Goal: Task Accomplishment & Management: Manage account settings

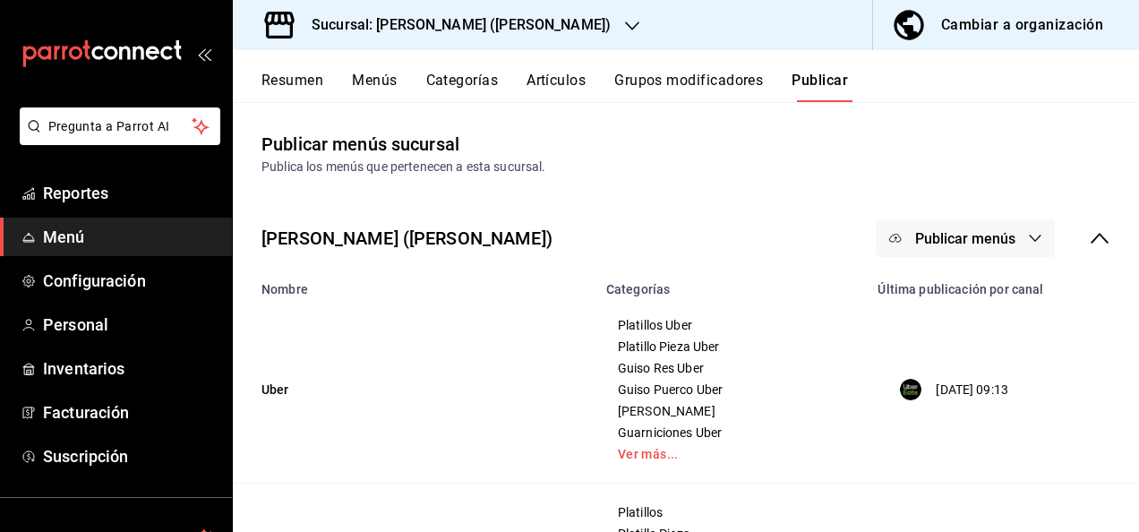
click at [537, 20] on div "Sucursal: [PERSON_NAME] ([PERSON_NAME])" at bounding box center [446, 25] width 399 height 50
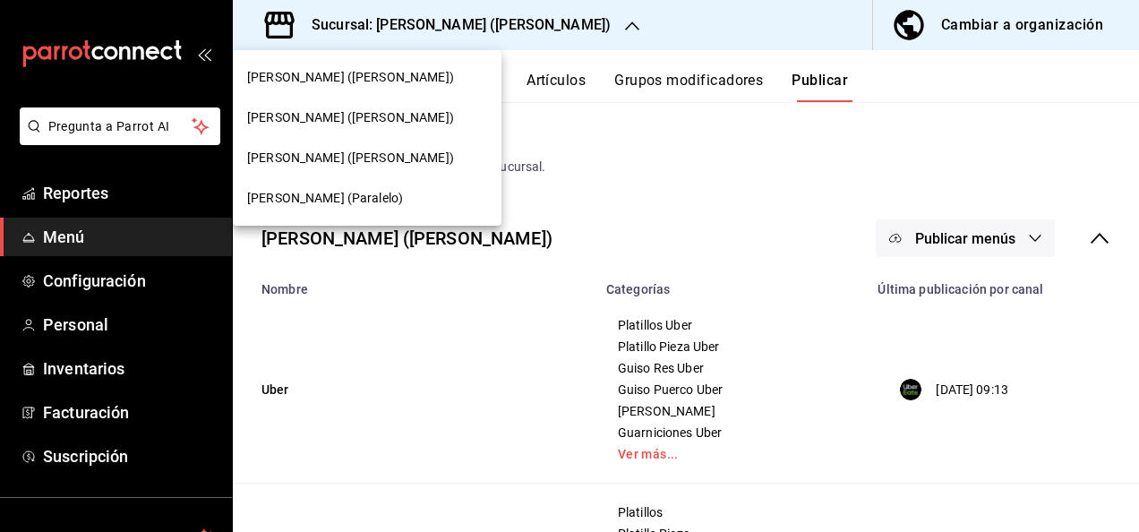
click at [364, 73] on span "[PERSON_NAME] ([PERSON_NAME])" at bounding box center [350, 77] width 207 height 19
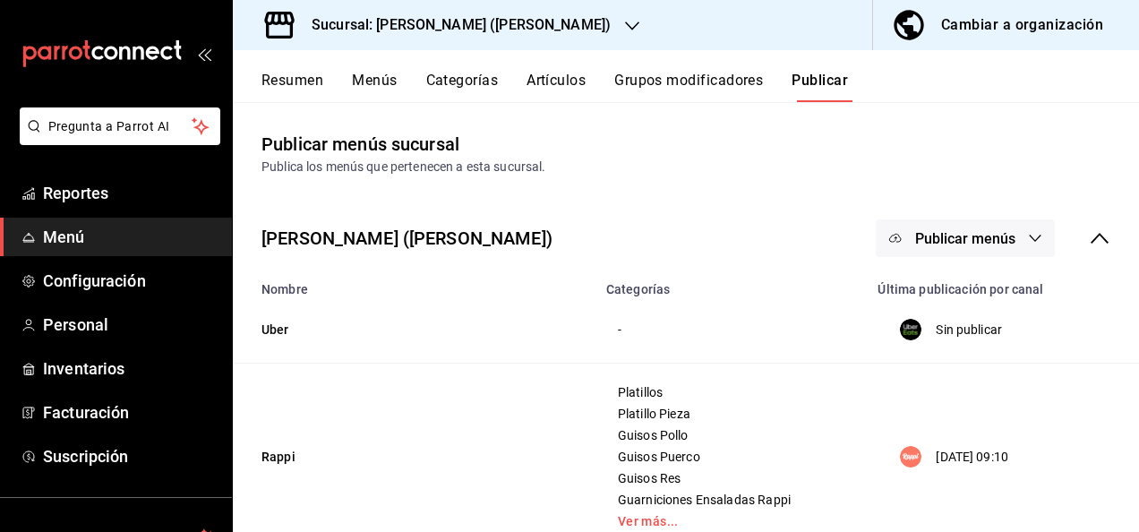
click at [321, 79] on button "Resumen" at bounding box center [292, 87] width 62 height 30
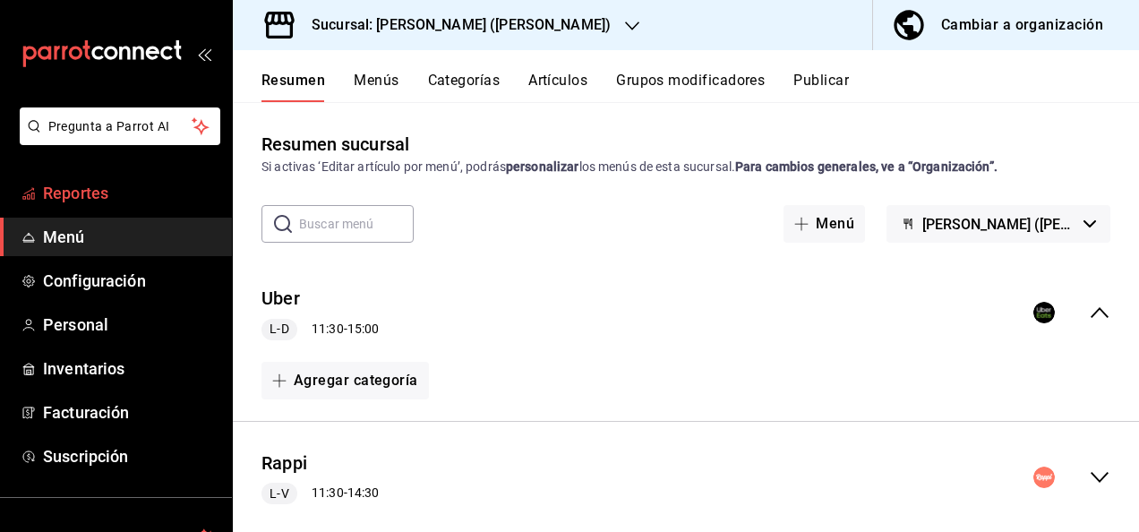
click at [72, 198] on span "Reportes" at bounding box center [130, 193] width 175 height 24
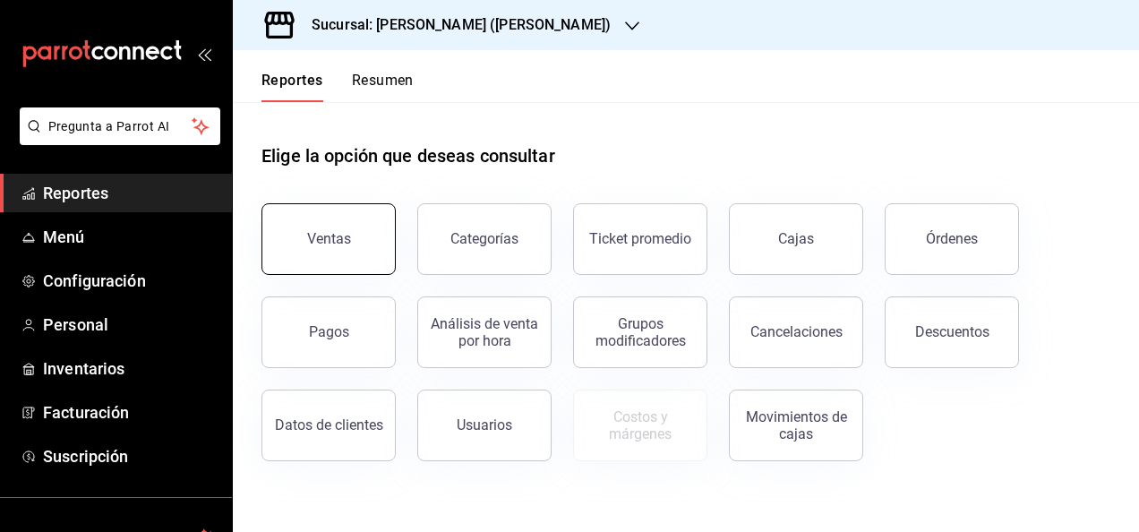
click at [315, 241] on div "Ventas" at bounding box center [329, 238] width 44 height 17
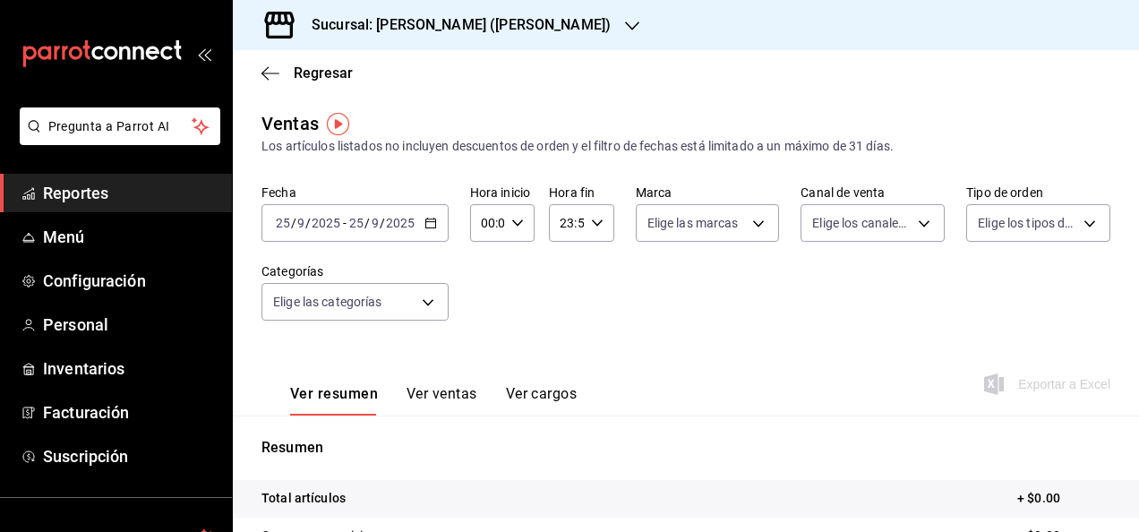
click at [407, 217] on input "2025" at bounding box center [400, 223] width 30 height 14
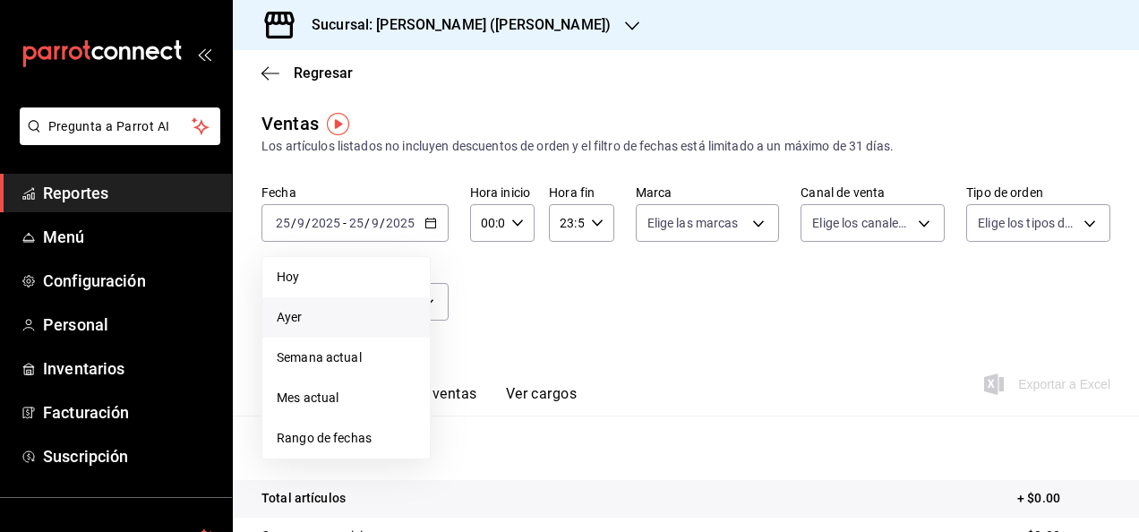
click at [290, 313] on span "Ayer" at bounding box center [346, 317] width 139 height 19
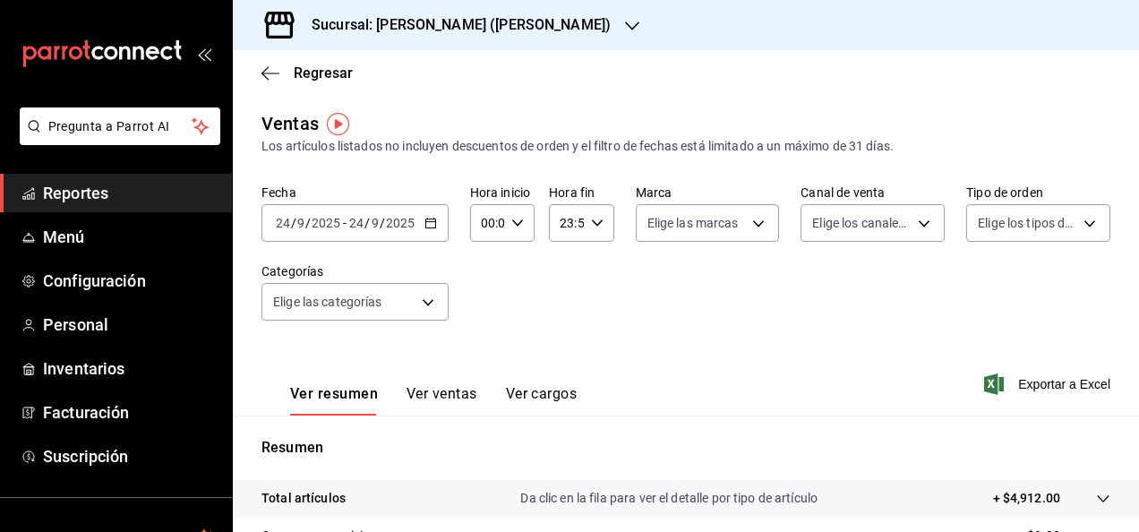
click at [441, 396] on button "Ver ventas" at bounding box center [442, 400] width 71 height 30
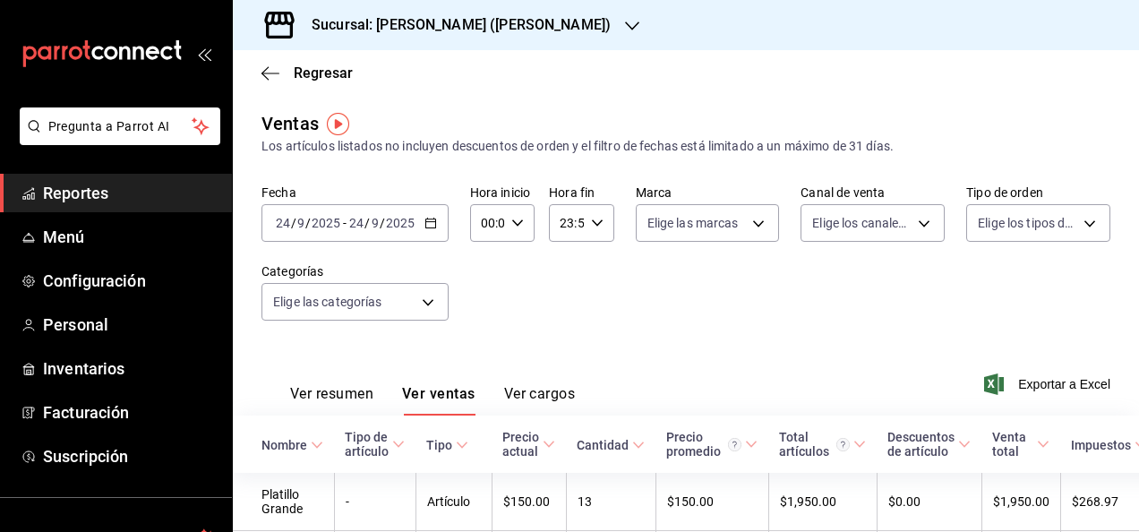
click at [718, 302] on div "Fecha [DATE] [DATE] - [DATE] [DATE] Hora inicio 00:00 Hora inicio Hora fin 23:5…" at bounding box center [685, 263] width 849 height 158
click at [516, 17] on div "Sucursal: [PERSON_NAME] ([PERSON_NAME])" at bounding box center [446, 25] width 399 height 50
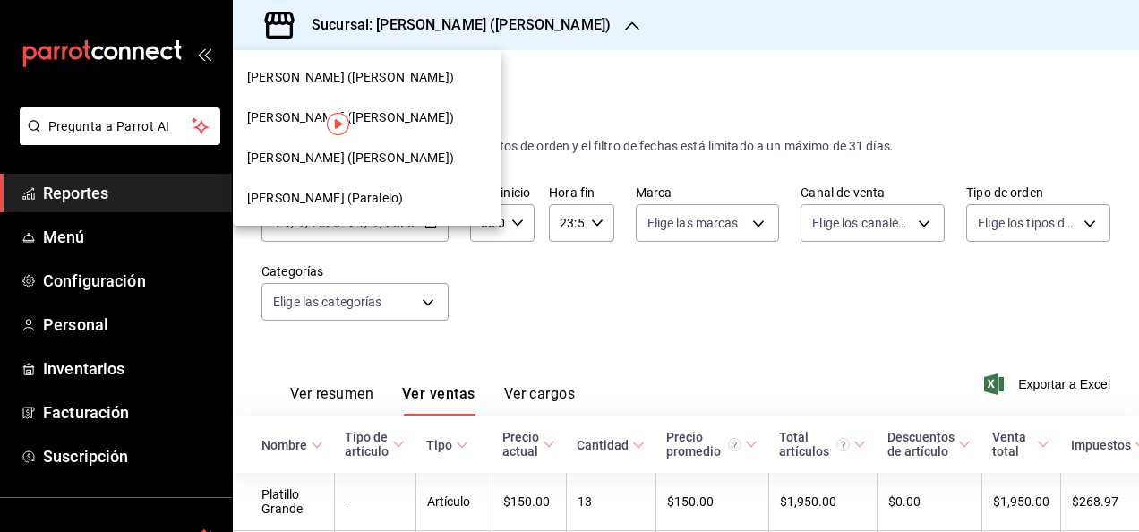
click at [313, 195] on span "[PERSON_NAME] (Paralelo)" at bounding box center [325, 198] width 156 height 19
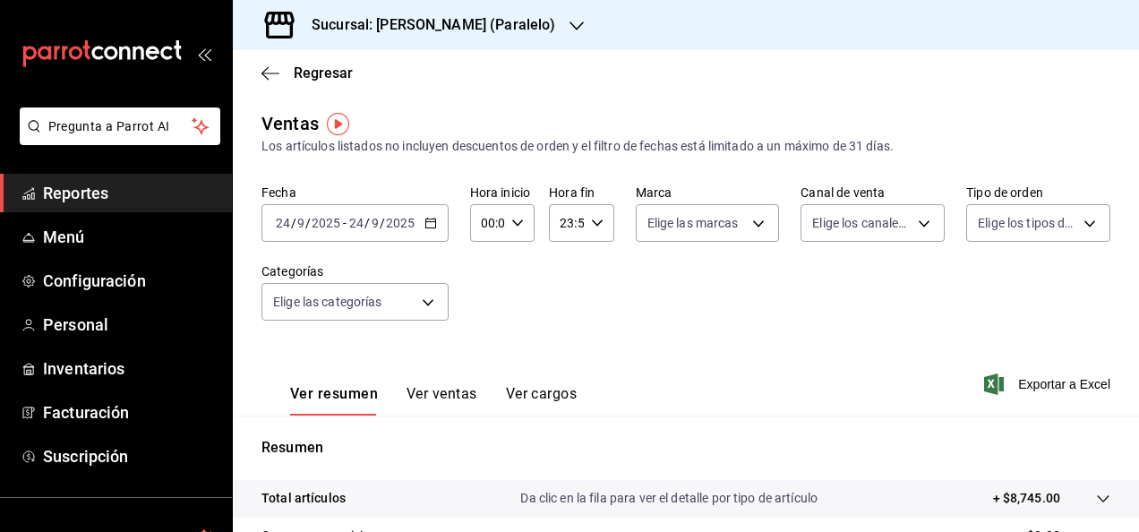
click at [390, 217] on input "2025" at bounding box center [400, 223] width 30 height 14
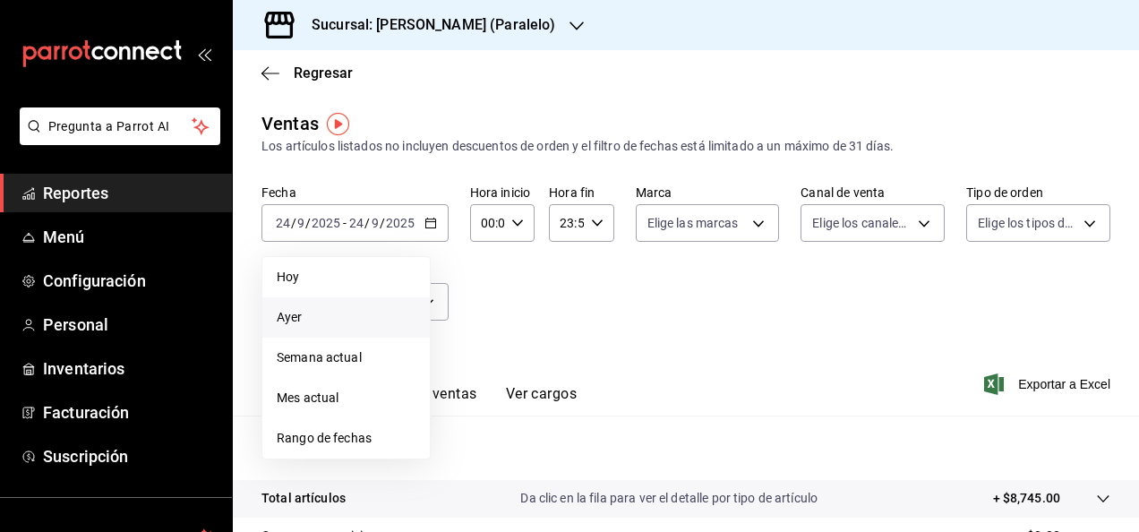
click at [310, 315] on span "Ayer" at bounding box center [346, 317] width 139 height 19
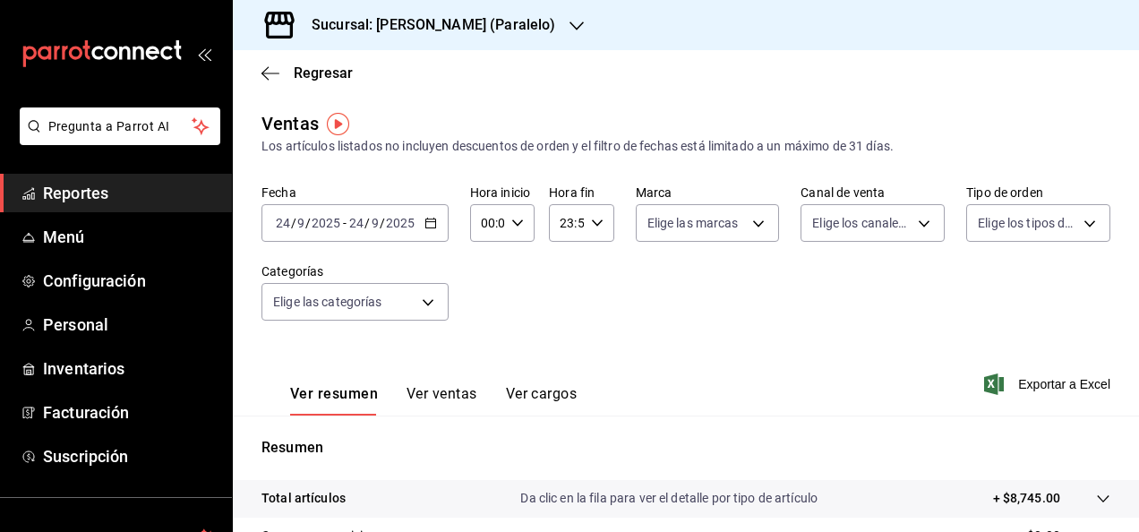
click at [450, 389] on button "Ver ventas" at bounding box center [442, 400] width 71 height 30
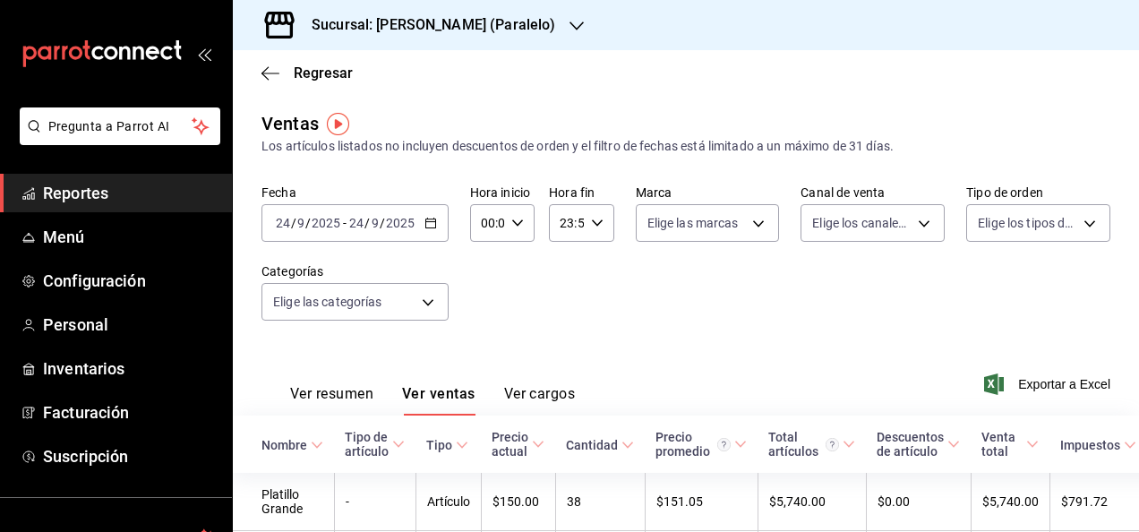
click at [573, 346] on div "Ver resumen Ver ventas Ver cargos Exportar a Excel" at bounding box center [686, 378] width 906 height 73
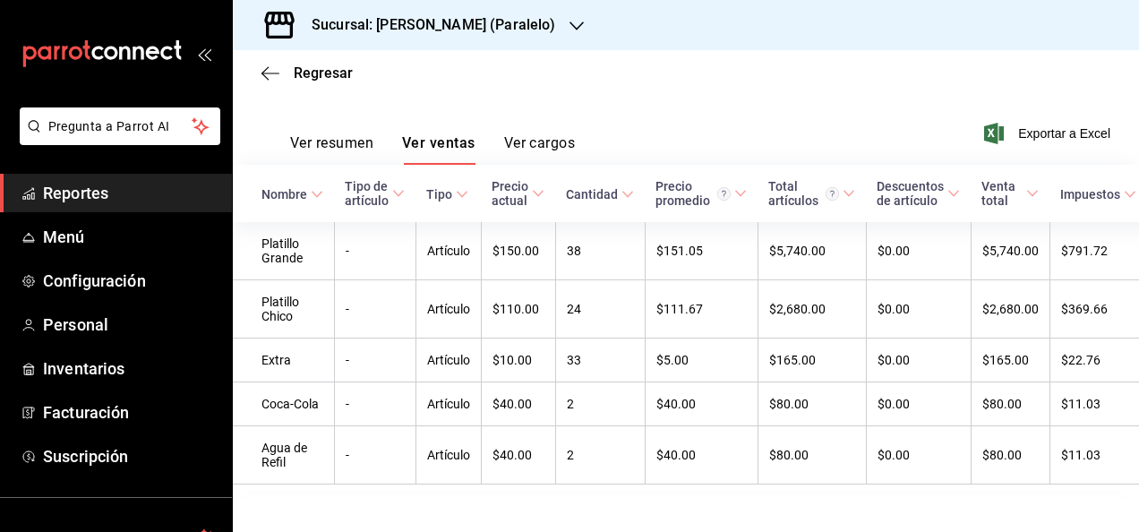
scroll to position [287, 0]
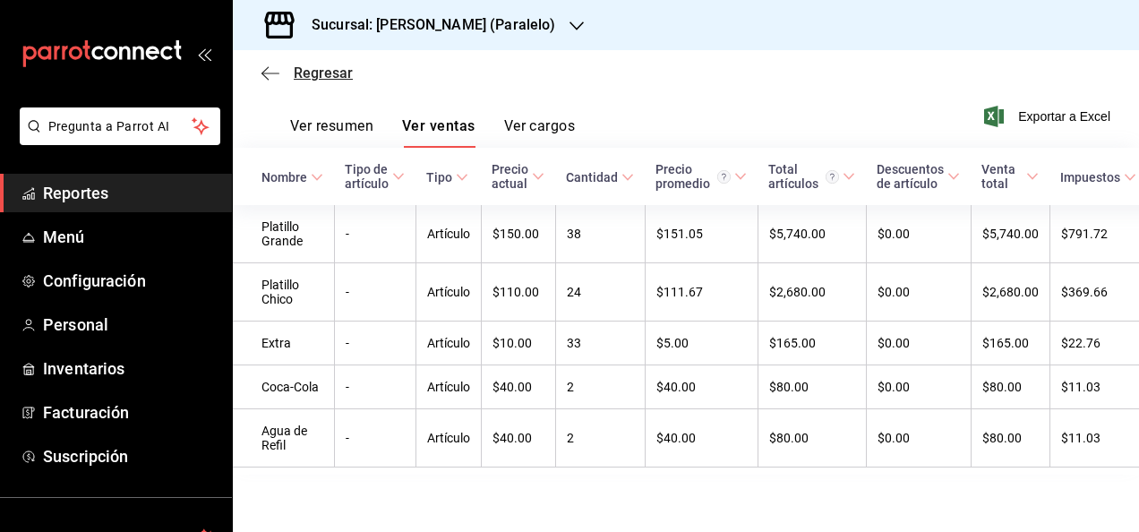
click at [330, 78] on span "Regresar" at bounding box center [323, 72] width 59 height 17
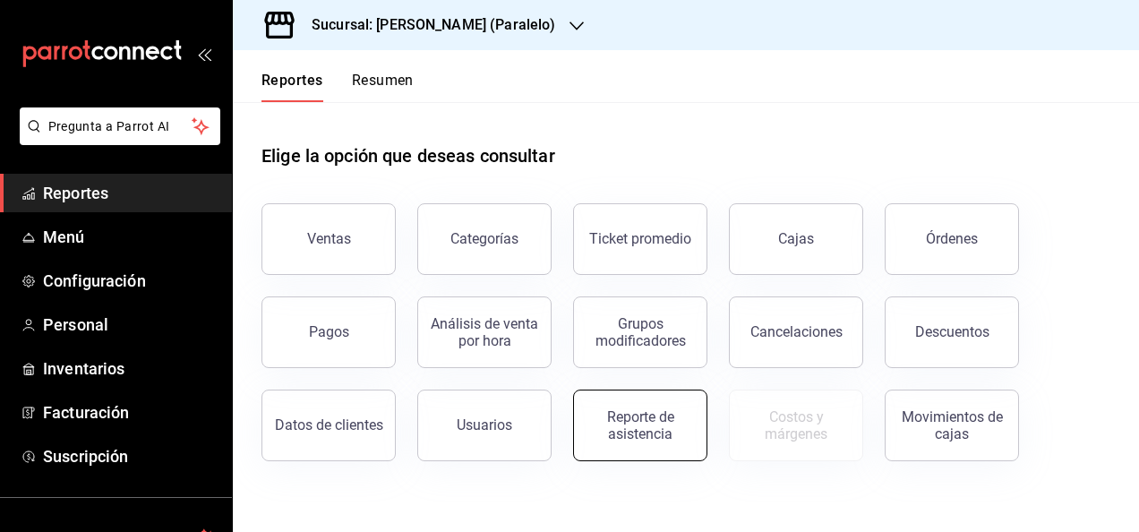
click at [675, 450] on button "Reporte de asistencia" at bounding box center [640, 426] width 134 height 72
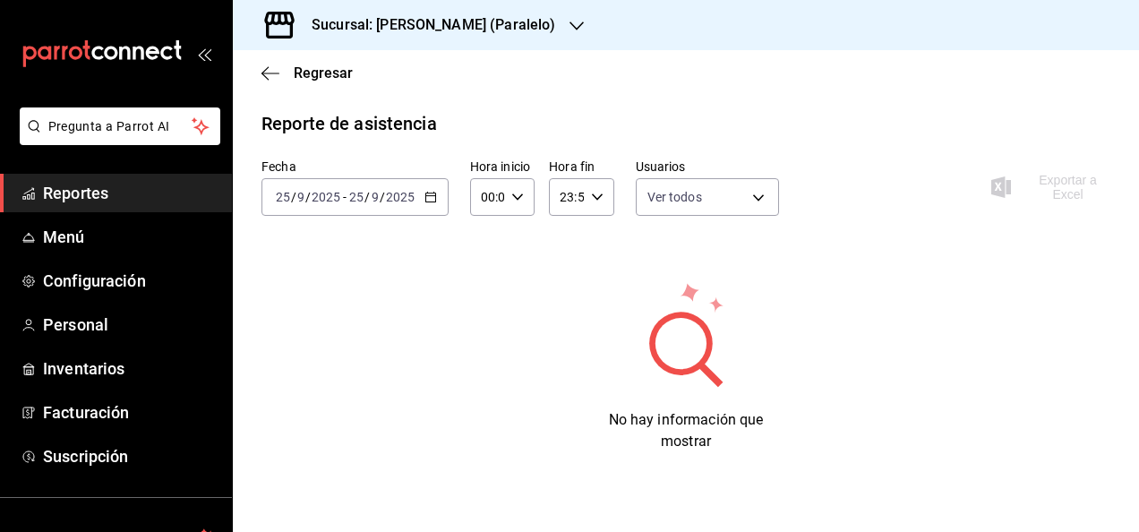
click at [399, 191] on input "2025" at bounding box center [400, 197] width 30 height 14
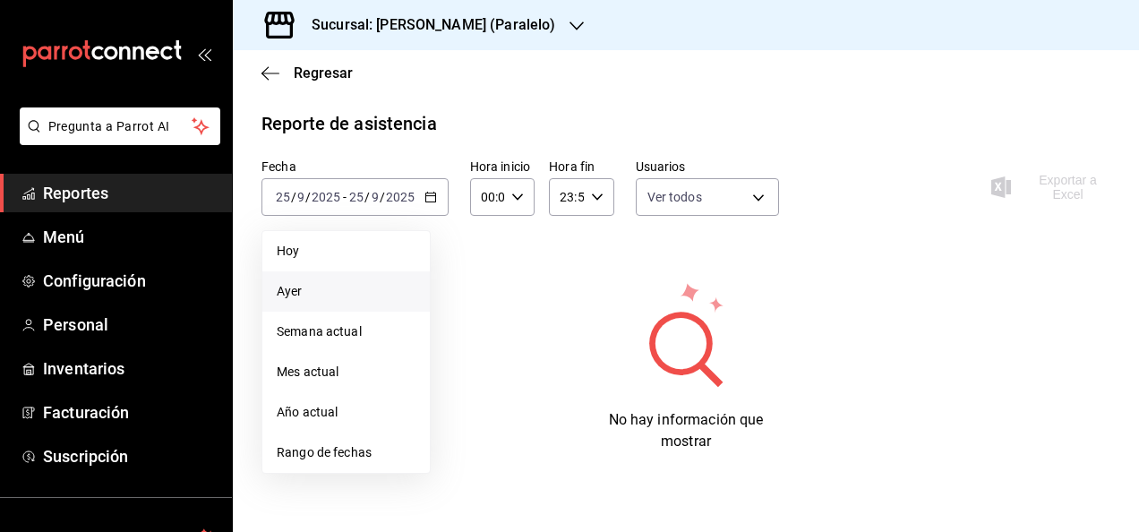
click at [285, 296] on span "Ayer" at bounding box center [346, 291] width 139 height 19
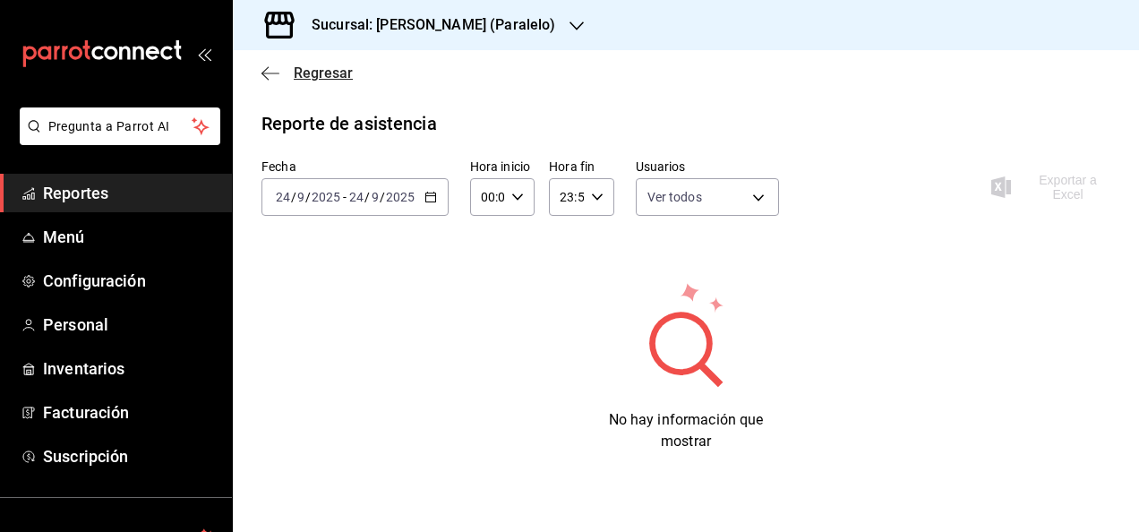
click at [303, 81] on span "Regresar" at bounding box center [323, 72] width 59 height 17
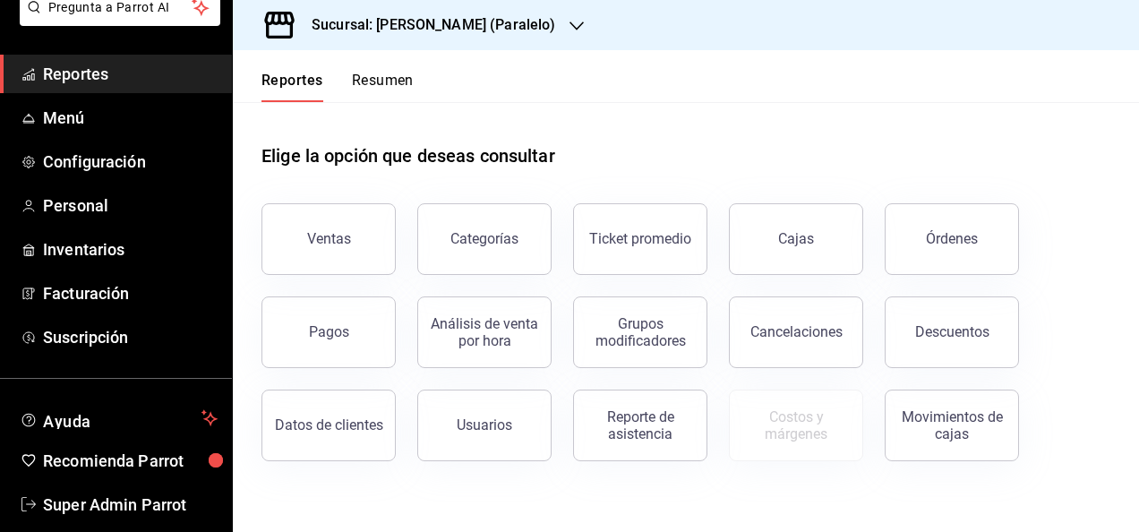
scroll to position [143, 0]
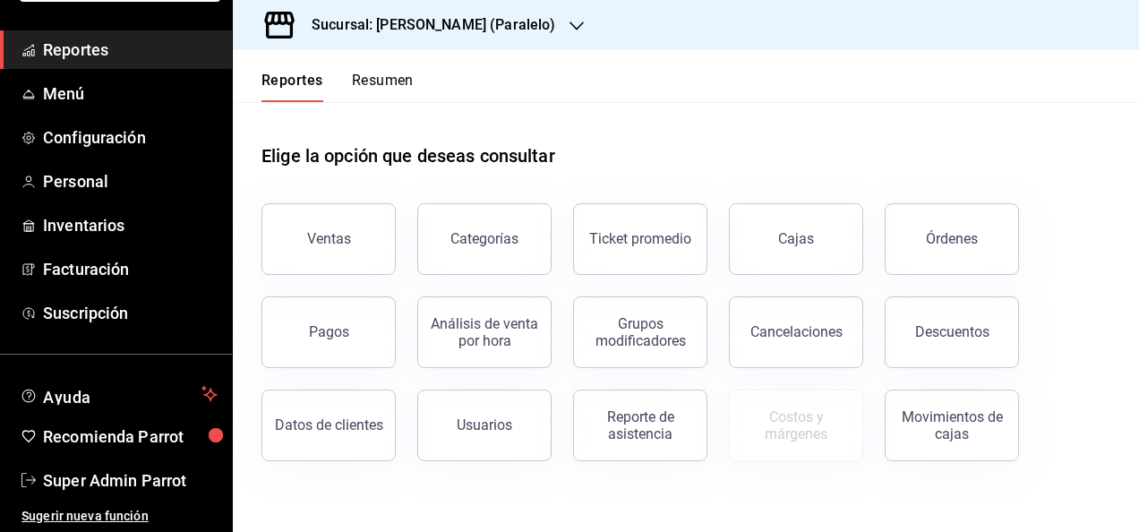
click at [462, 26] on h3 "Sucursal: [PERSON_NAME] (Paralelo)" at bounding box center [426, 24] width 258 height 21
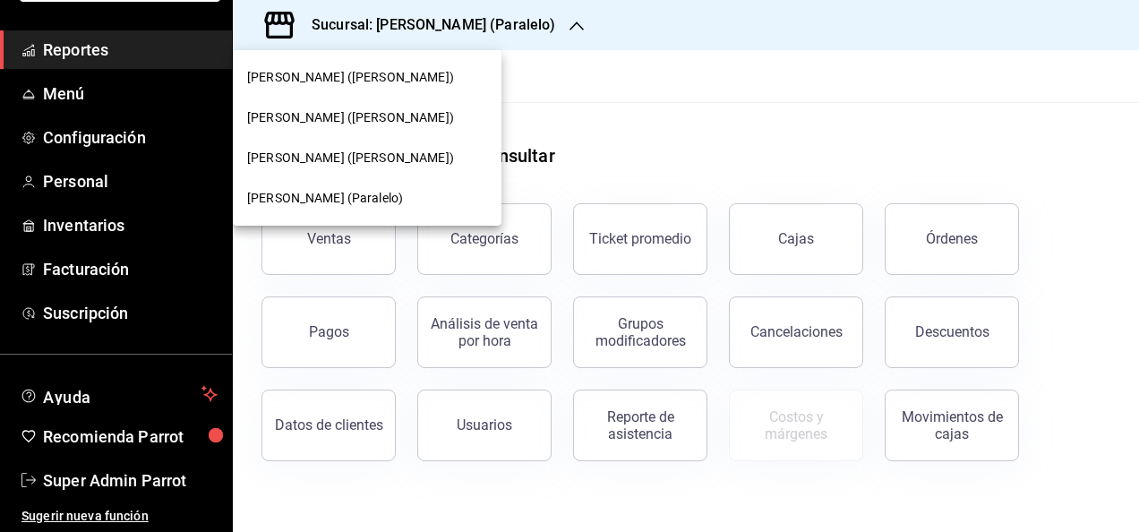
click at [355, 109] on span "[PERSON_NAME] ([PERSON_NAME])" at bounding box center [350, 117] width 207 height 19
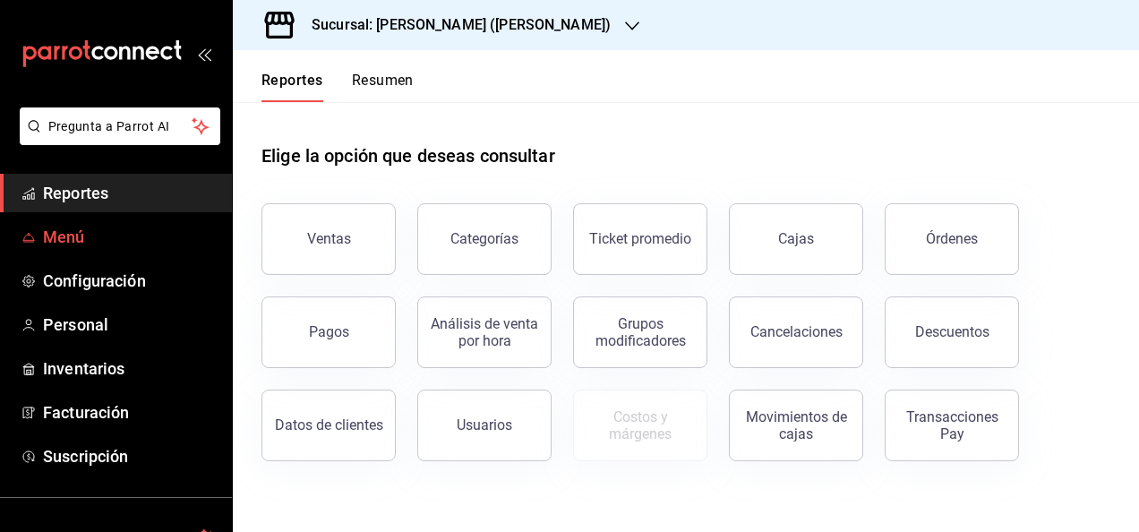
click at [56, 233] on span "Menú" at bounding box center [130, 237] width 175 height 24
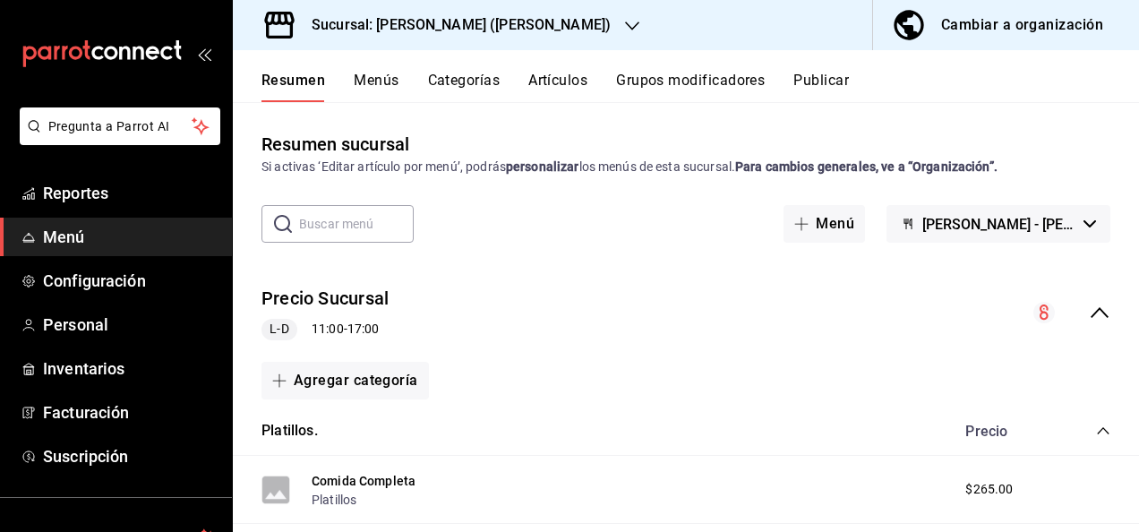
click at [566, 85] on button "Artículos" at bounding box center [557, 87] width 59 height 30
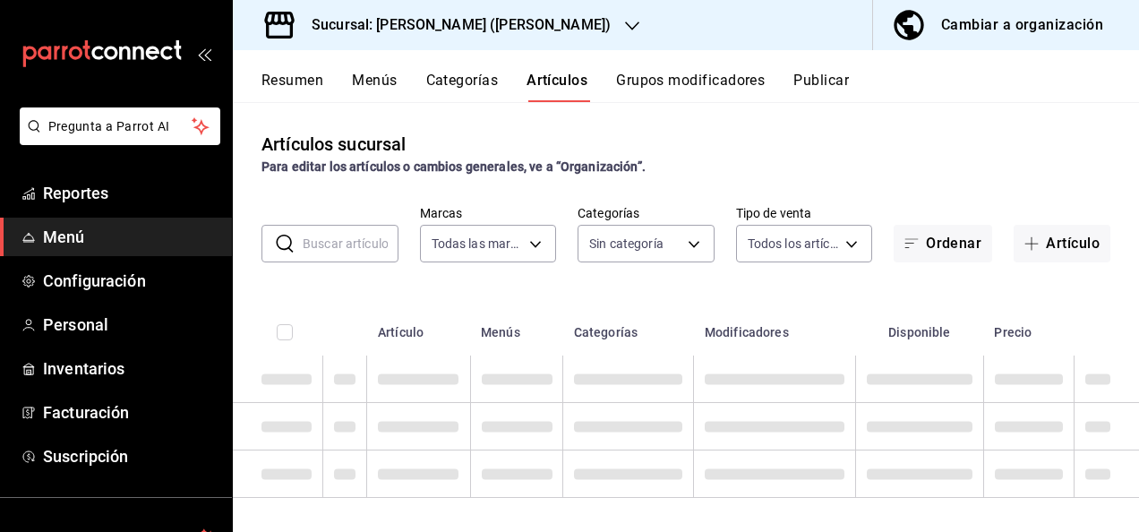
type input "21df7605-3d62-4e5e-a6b3-33b2e047c642"
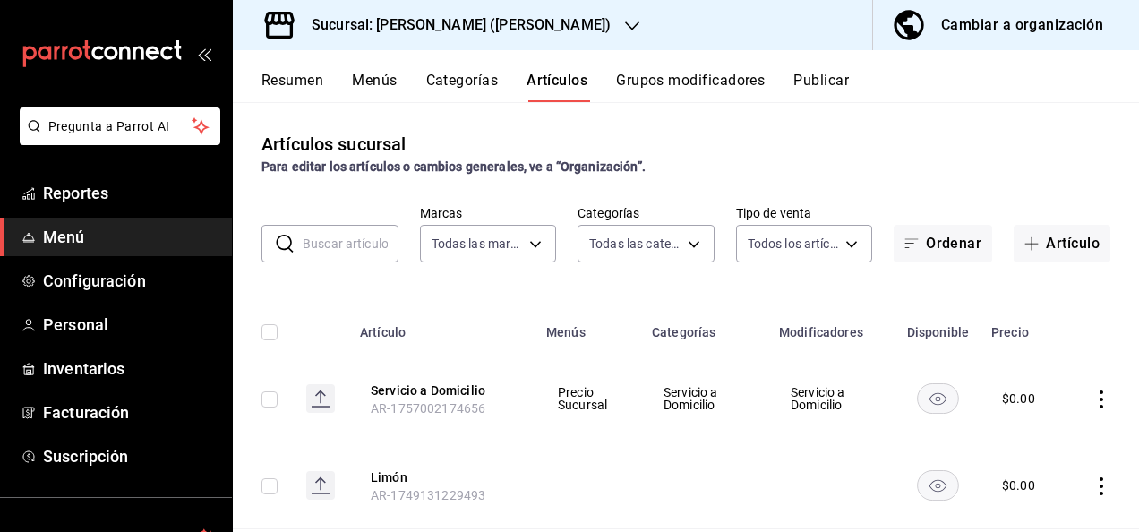
type input "7379094b-ced1-4bb3-a5d9-82c488941cf4,5fe5d7a8-45b1-43a9-a381-072ae0ded211,b57b9…"
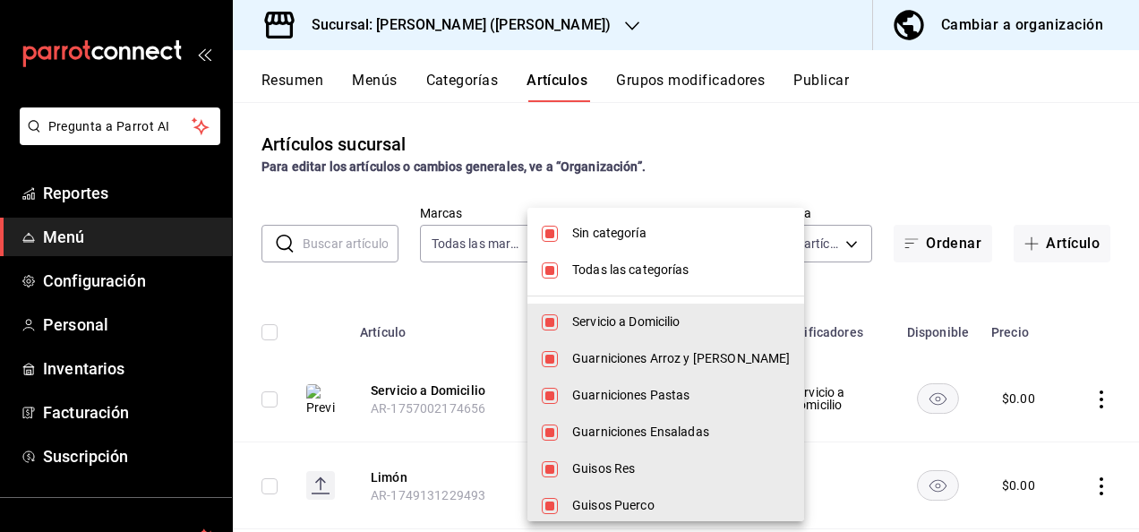
click at [668, 247] on body "Pregunta a Parrot AI Reportes Menú Configuración Personal Inventarios Facturaci…" at bounding box center [569, 266] width 1139 height 532
click at [551, 240] on input "checkbox" at bounding box center [550, 234] width 16 height 16
checkbox input "false"
click at [542, 270] on input "checkbox" at bounding box center [550, 270] width 16 height 16
checkbox input "false"
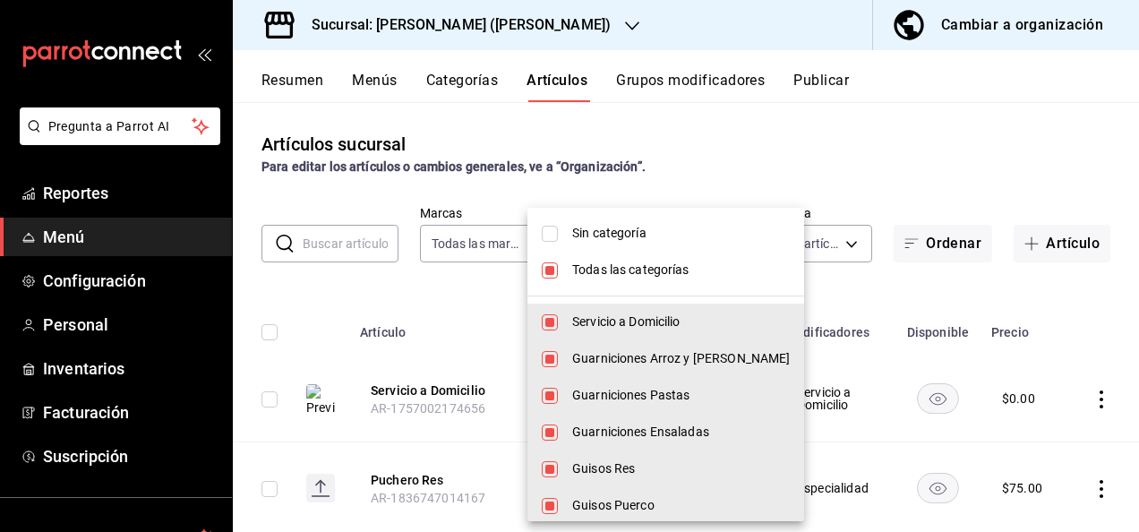
checkbox input "false"
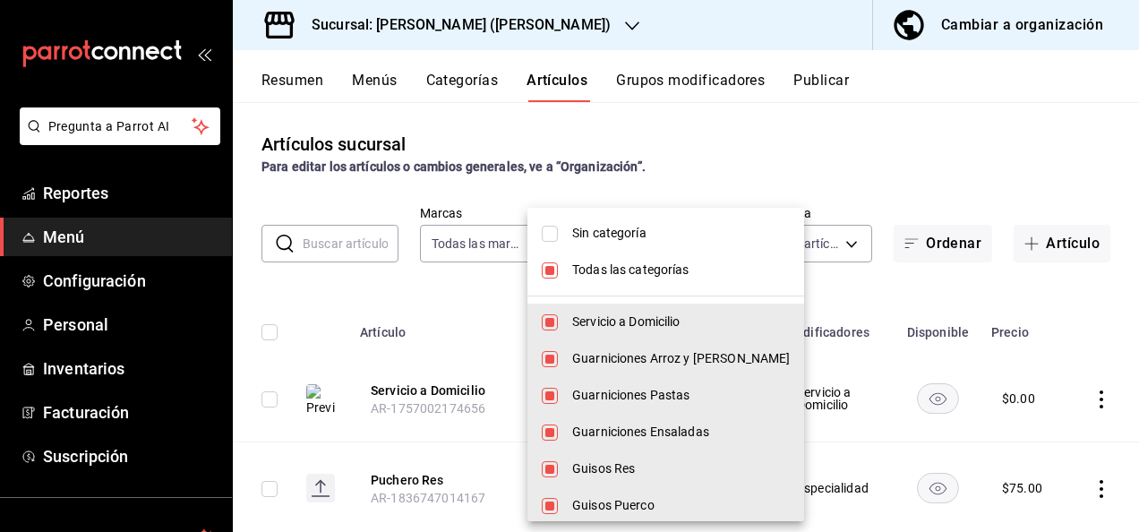
checkbox input "false"
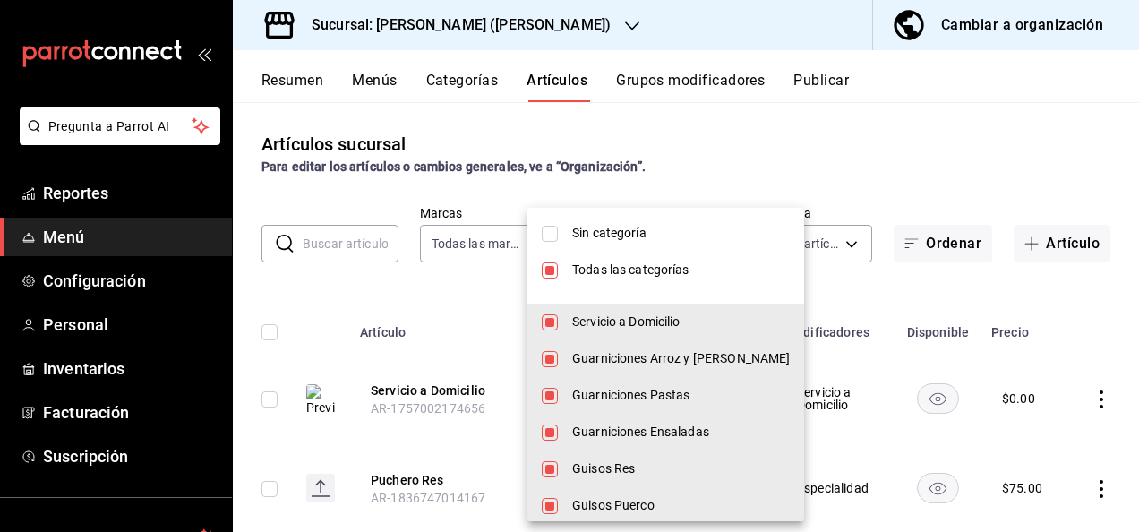
checkbox input "false"
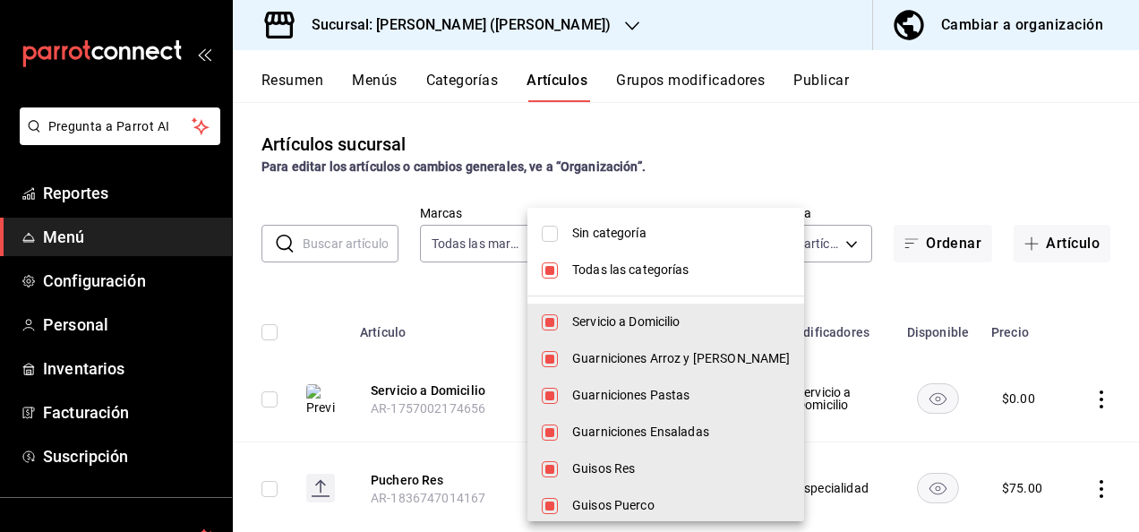
checkbox input "false"
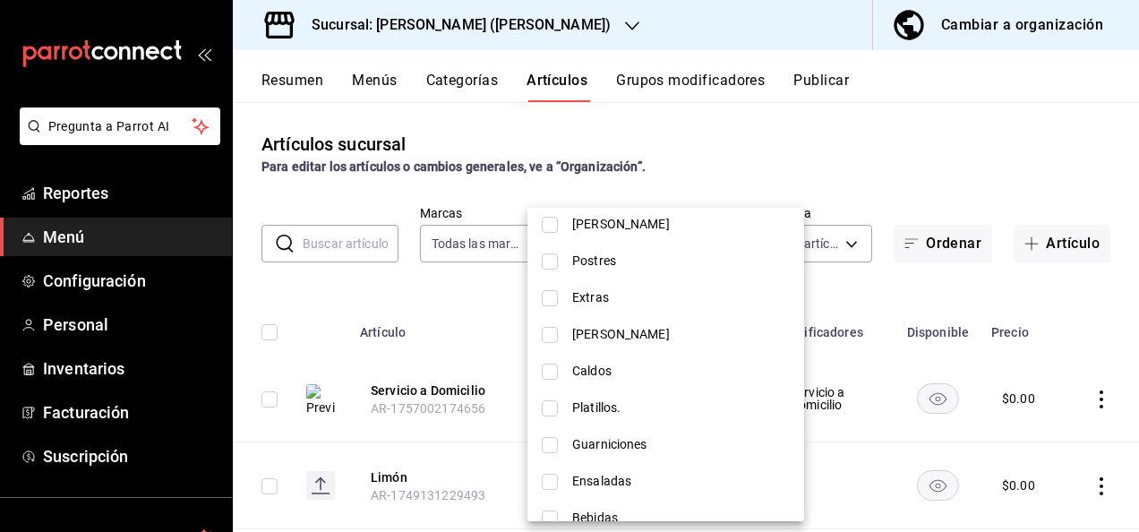
scroll to position [524, 0]
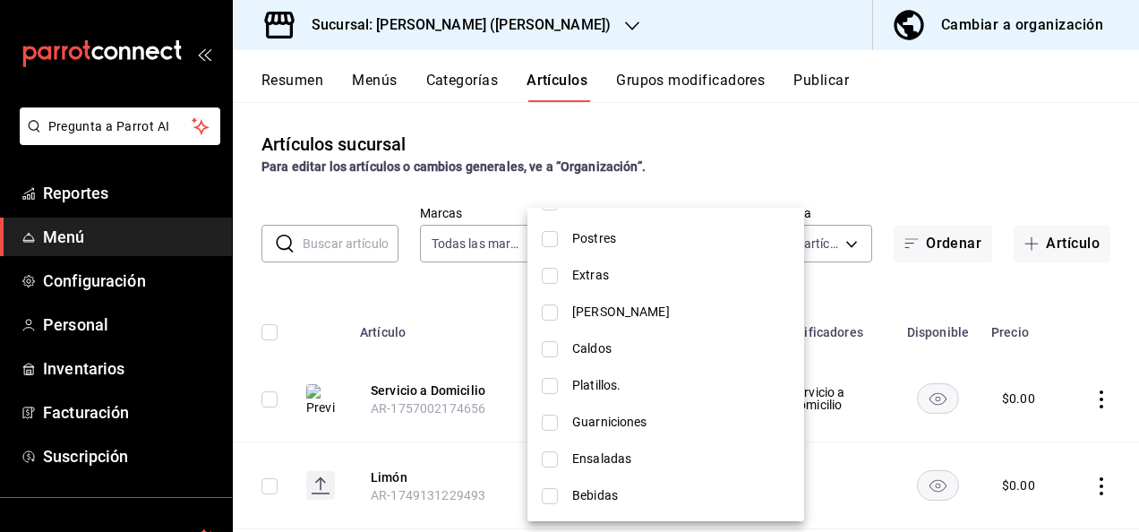
click at [551, 270] on input "checkbox" at bounding box center [550, 276] width 16 height 16
checkbox input "true"
type input "b3388db5-cc95-415f-a070-a055b420e155"
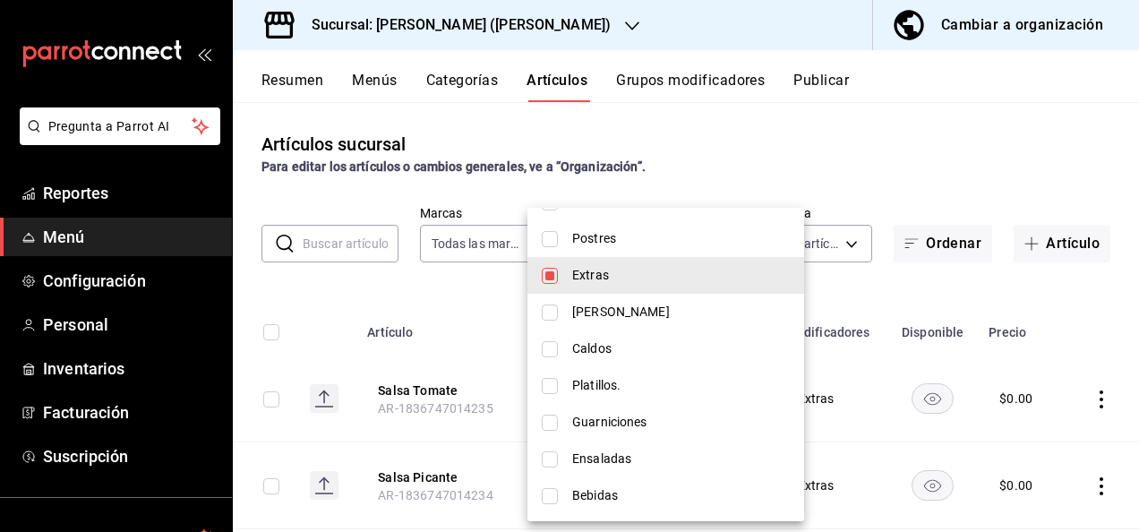
click at [799, 137] on div at bounding box center [569, 266] width 1139 height 532
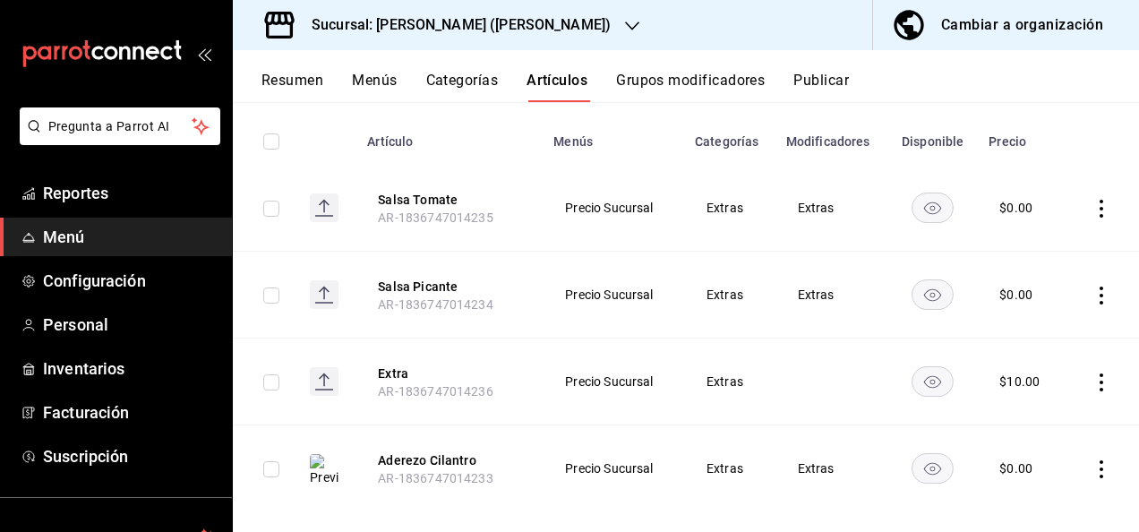
scroll to position [213, 0]
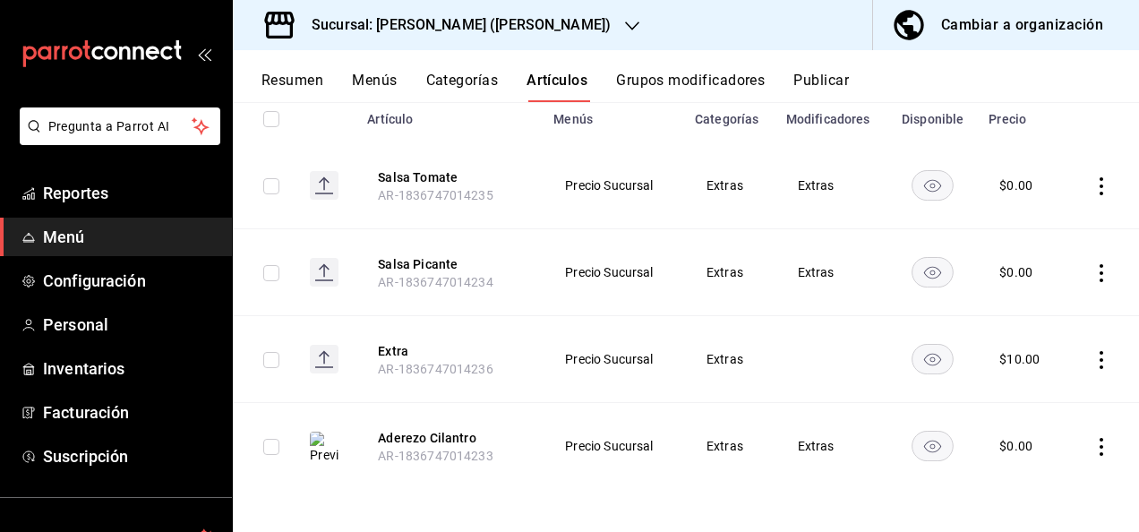
click at [333, 275] on rect at bounding box center [324, 272] width 29 height 29
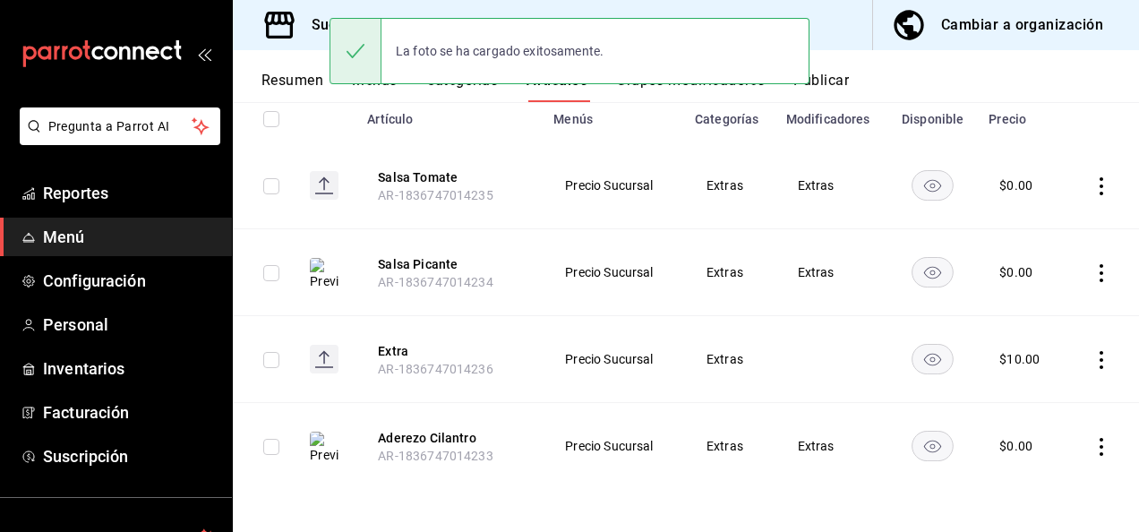
click at [330, 179] on rect at bounding box center [324, 185] width 29 height 29
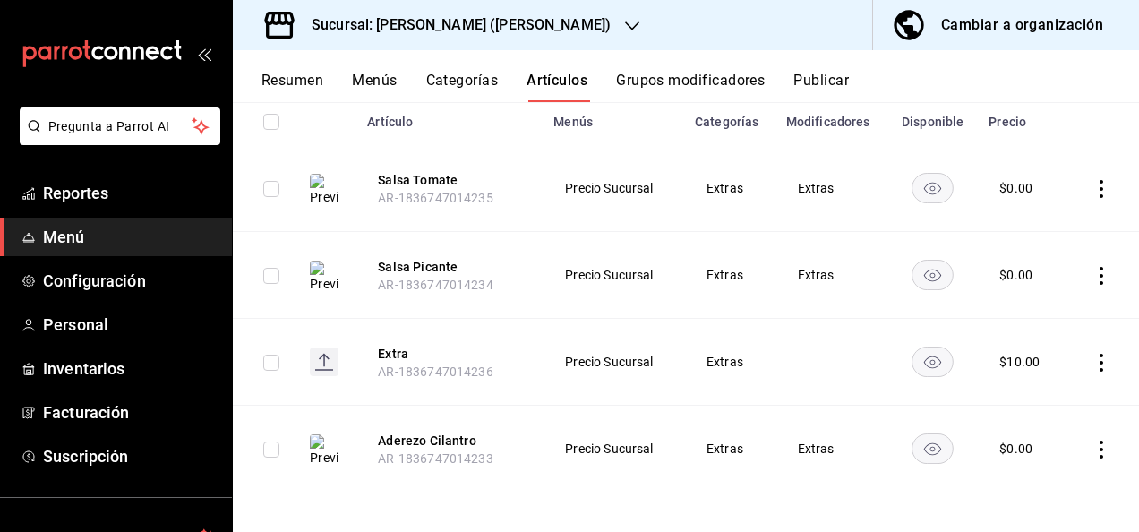
click at [320, 362] on rect at bounding box center [324, 361] width 29 height 29
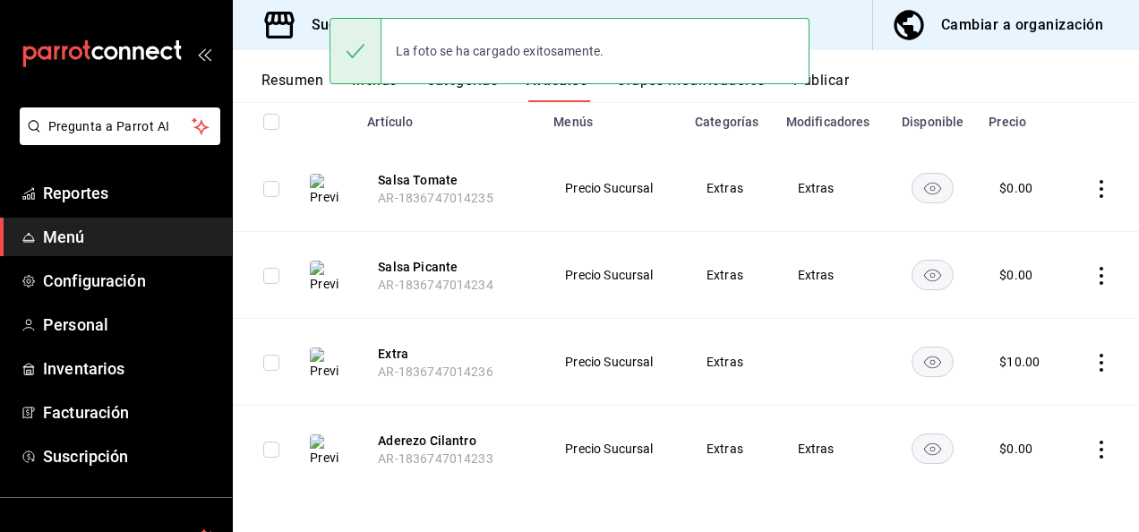
click at [330, 369] on img at bounding box center [324, 363] width 29 height 32
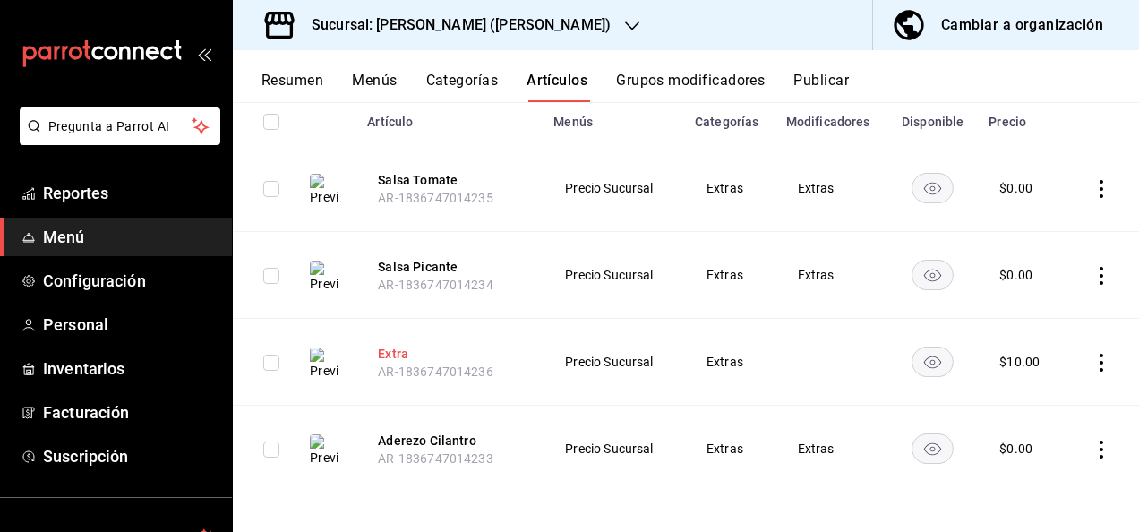
click at [394, 351] on button "Extra" at bounding box center [449, 354] width 143 height 18
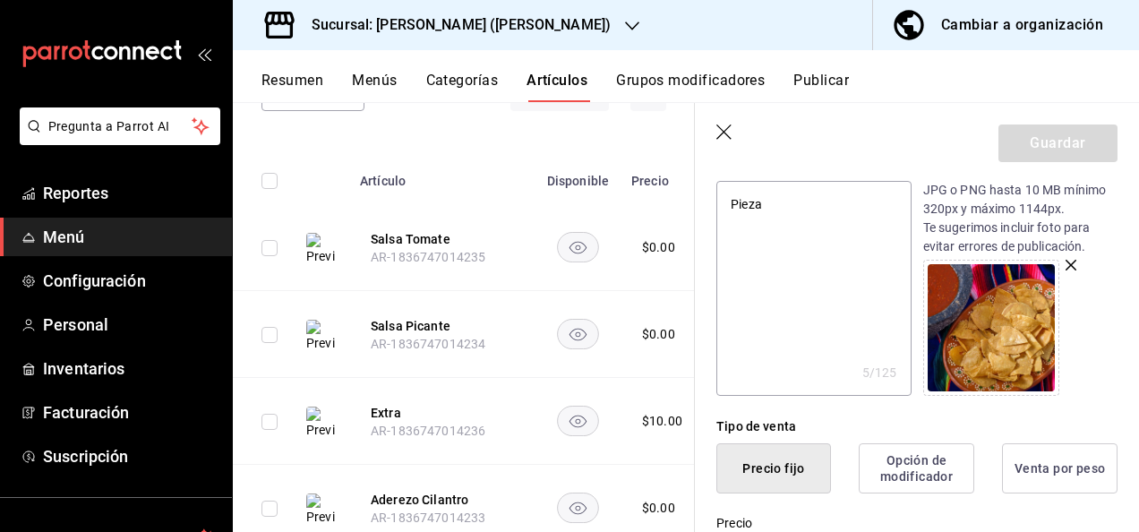
scroll to position [215, 0]
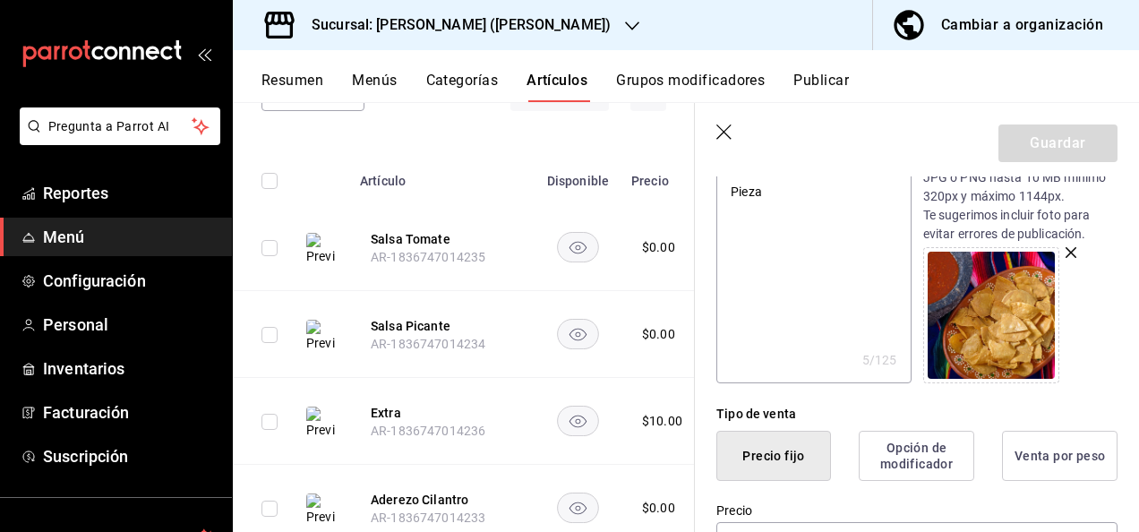
click at [726, 128] on icon "button" at bounding box center [725, 133] width 18 height 18
